Goal: Book appointment/travel/reservation

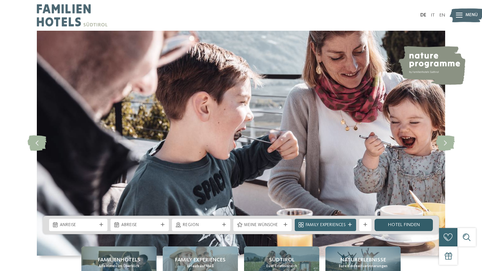
click at [400, 226] on link "Hotel finden" at bounding box center [404, 225] width 58 height 12
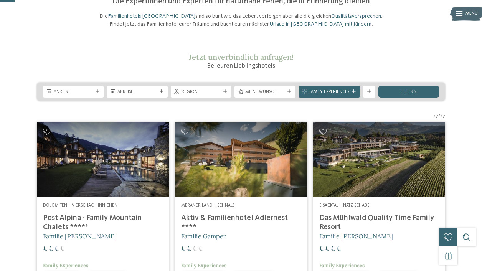
scroll to position [61, 0]
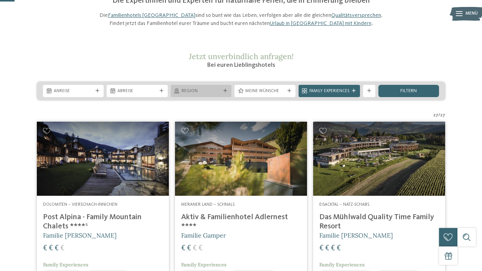
click at [190, 94] on div "Region" at bounding box center [201, 91] width 42 height 7
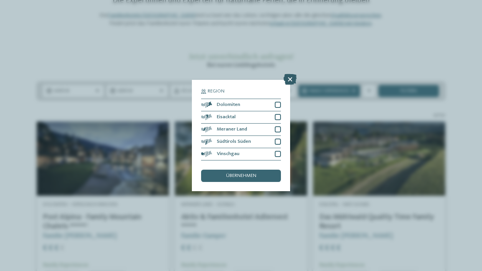
click at [290, 80] on icon at bounding box center [290, 79] width 13 height 11
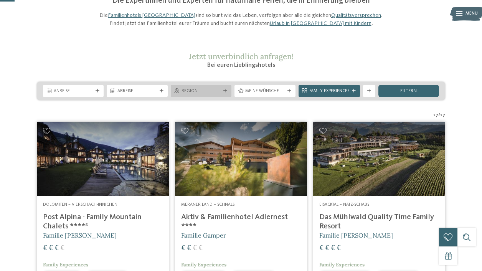
click at [187, 94] on span "Region" at bounding box center [201, 91] width 39 height 6
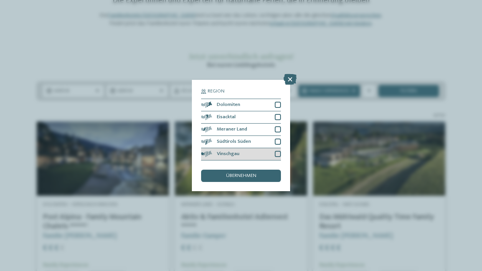
click at [278, 154] on div at bounding box center [278, 154] width 6 height 6
click at [240, 176] on span "übernehmen" at bounding box center [241, 176] width 30 height 5
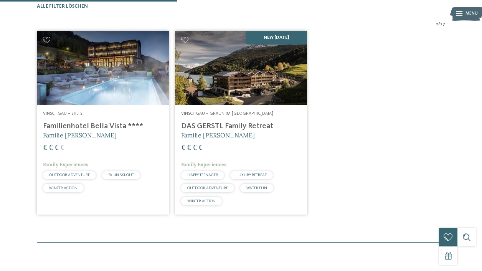
scroll to position [190, 0]
click at [209, 131] on h4 "DAS GERSTL Family Retreat" at bounding box center [241, 126] width 120 height 9
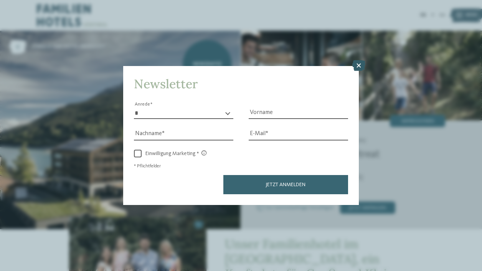
click at [359, 66] on icon at bounding box center [358, 65] width 13 height 11
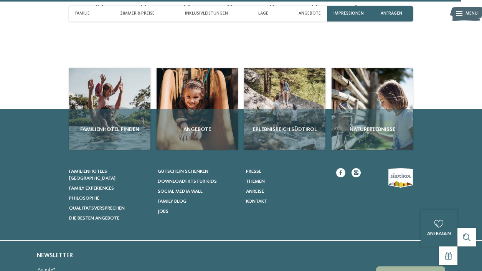
scroll to position [2042, 0]
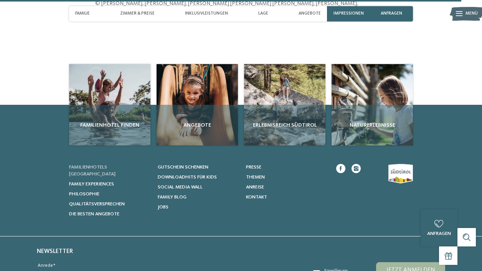
click at [101, 174] on span "Familienhotels [GEOGRAPHIC_DATA]" at bounding box center [92, 171] width 46 height 12
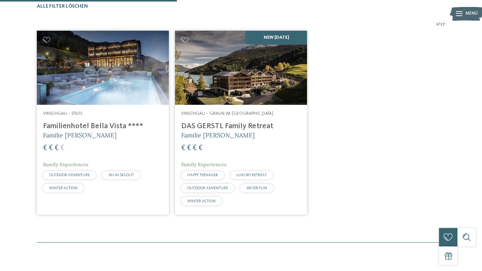
scroll to position [190, 0]
click at [201, 131] on h4 "DAS GERSTL Family Retreat" at bounding box center [241, 126] width 120 height 9
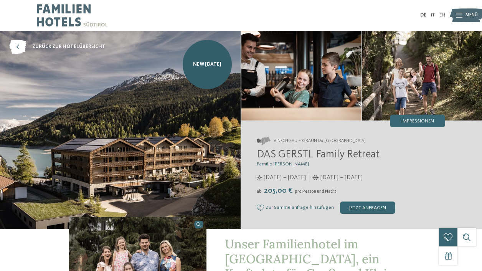
click at [463, 17] on img at bounding box center [467, 15] width 34 height 17
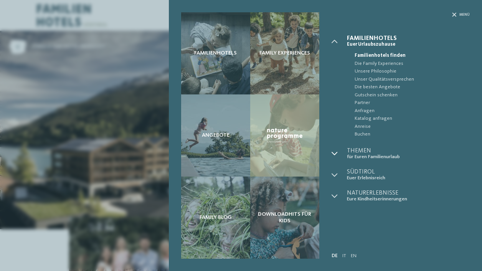
click at [336, 155] on icon at bounding box center [335, 154] width 6 height 6
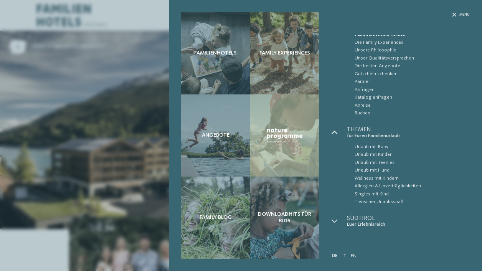
scroll to position [22, 0]
click at [371, 153] on span "Urlaub mit Kinder" at bounding box center [412, 154] width 115 height 8
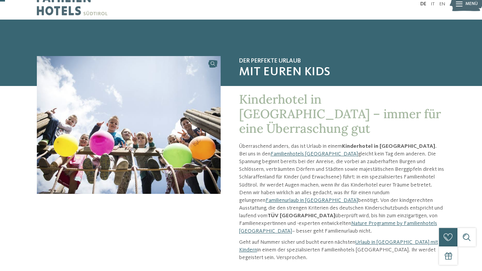
scroll to position [12, 0]
